Goal: Find specific page/section

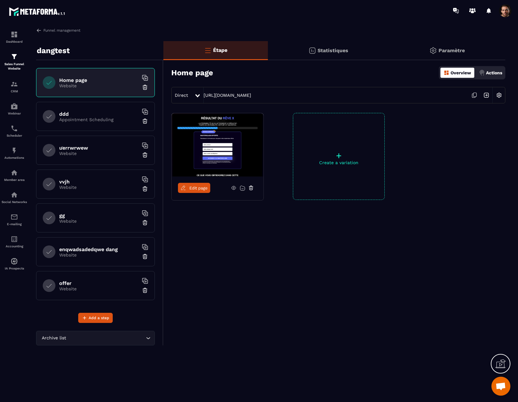
click at [305, 53] on div "Statistiques" at bounding box center [328, 50] width 121 height 19
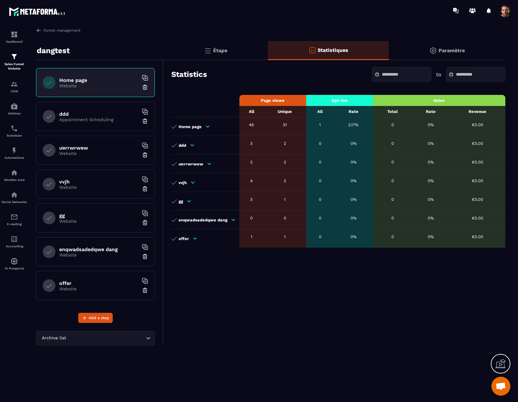
click at [232, 48] on div "Étape" at bounding box center [215, 50] width 104 height 19
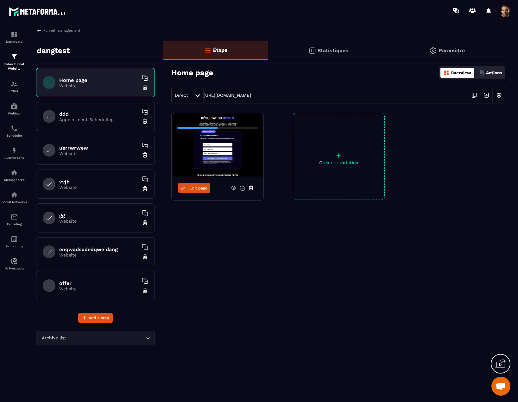
click at [320, 50] on p "Statistiques" at bounding box center [332, 50] width 31 height 6
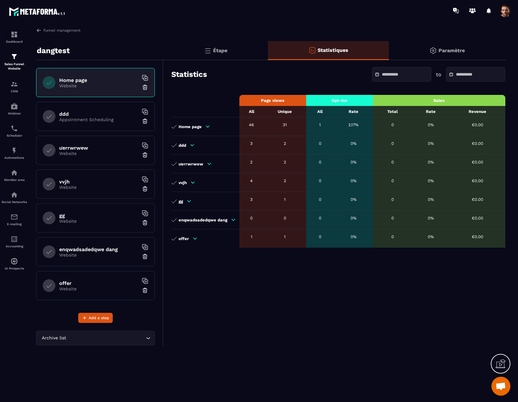
click at [241, 53] on div "Étape" at bounding box center [215, 50] width 104 height 19
